Goal: Task Accomplishment & Management: Manage account settings

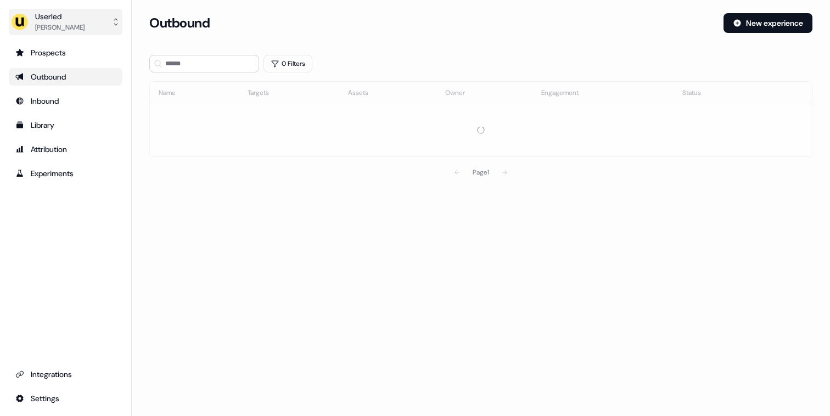
click at [85, 22] on div "[PERSON_NAME]" at bounding box center [59, 27] width 49 height 11
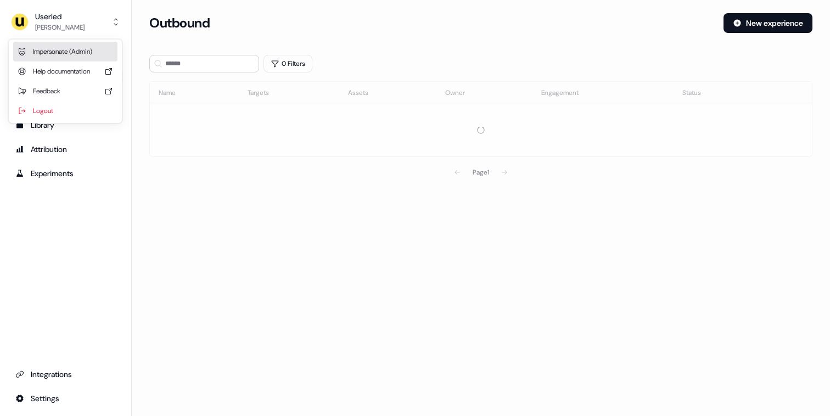
click at [55, 52] on div "Impersonate (Admin)" at bounding box center [65, 52] width 104 height 20
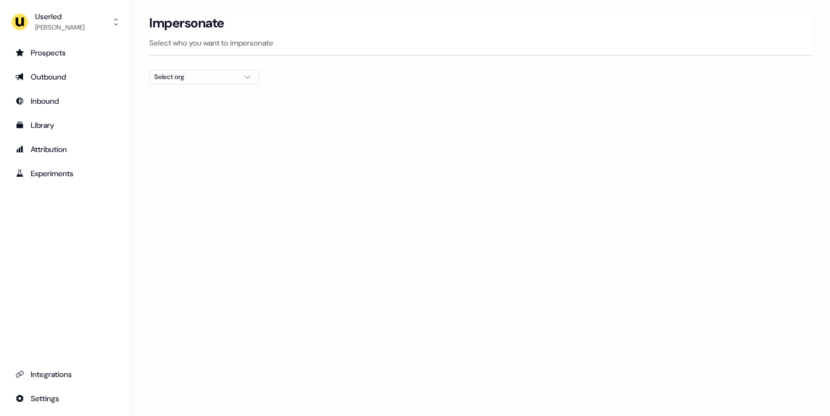
click at [231, 82] on div "Select org" at bounding box center [195, 76] width 82 height 11
type input "****"
click at [182, 114] on div "[PERSON_NAME] People" at bounding box center [204, 117] width 109 height 18
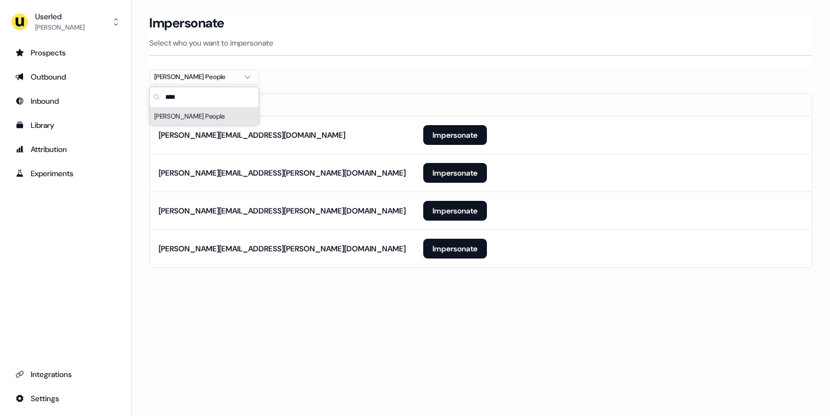
click at [143, 154] on section "Loading... Impersonate Select who you want to impersonate [PERSON_NAME] People …" at bounding box center [481, 156] width 699 height 286
click at [441, 250] on button "Impersonate" at bounding box center [455, 249] width 64 height 20
